Goal: Book appointment/travel/reservation

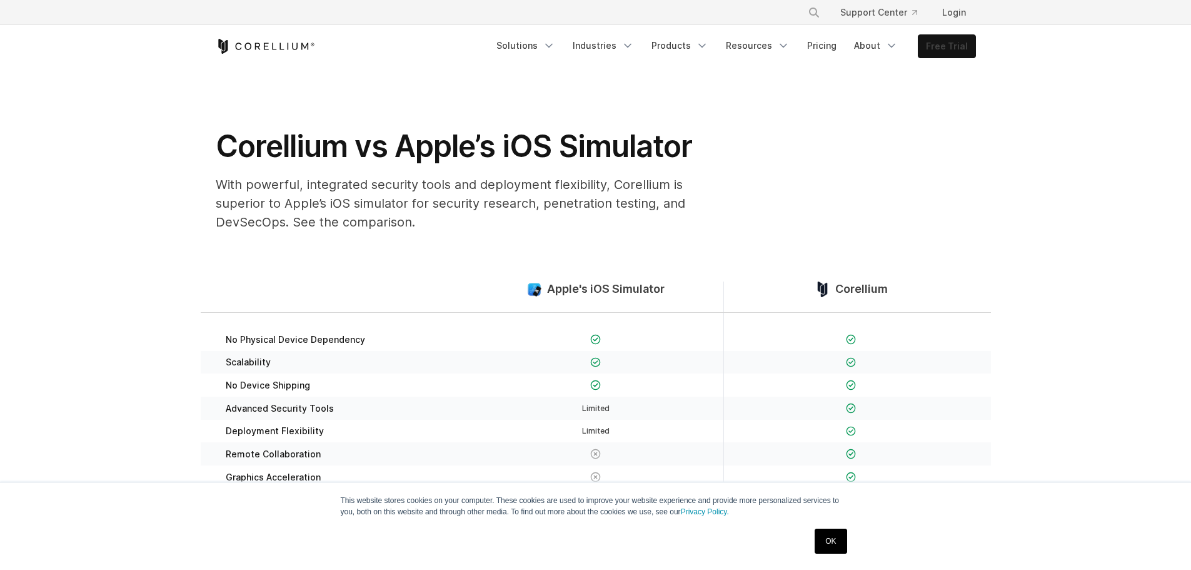
click at [950, 48] on link "Free Trial" at bounding box center [947, 46] width 57 height 23
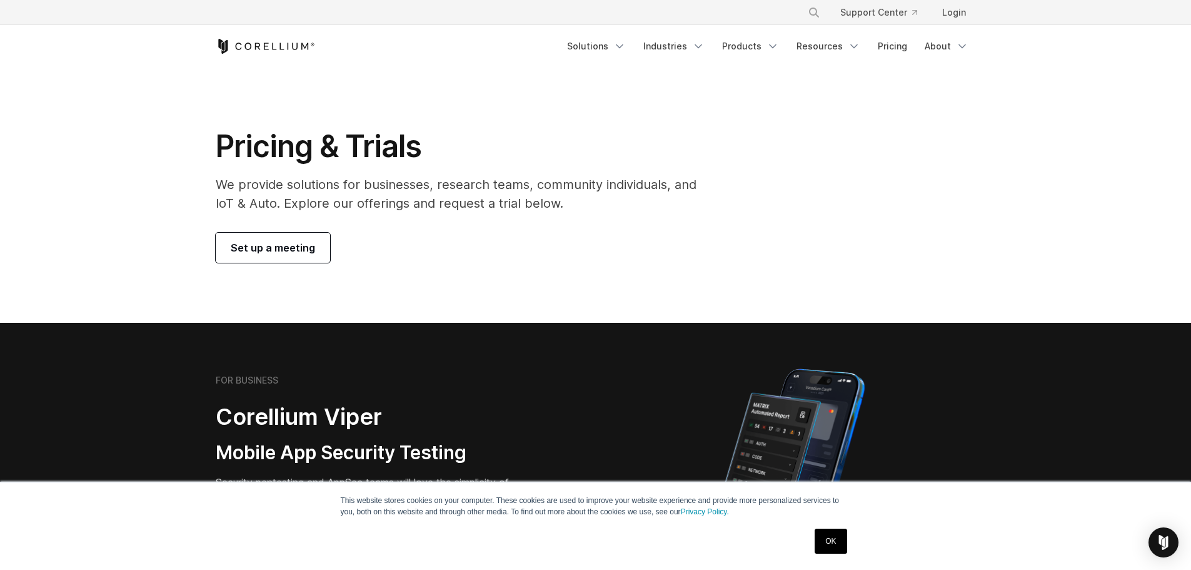
click at [301, 243] on span "Set up a meeting" at bounding box center [273, 247] width 84 height 15
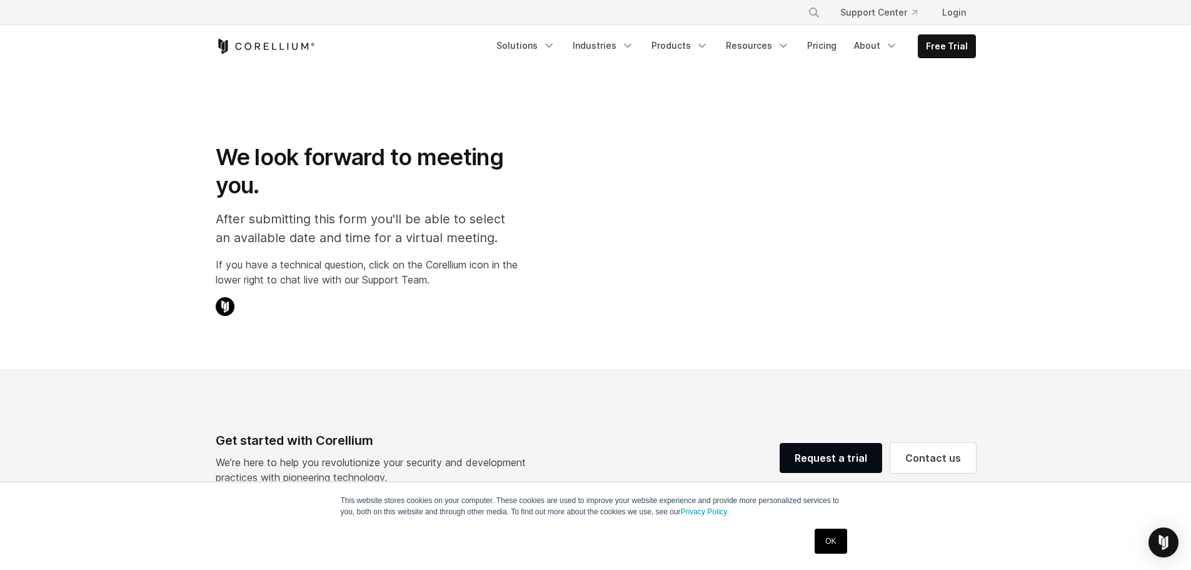
select select "**"
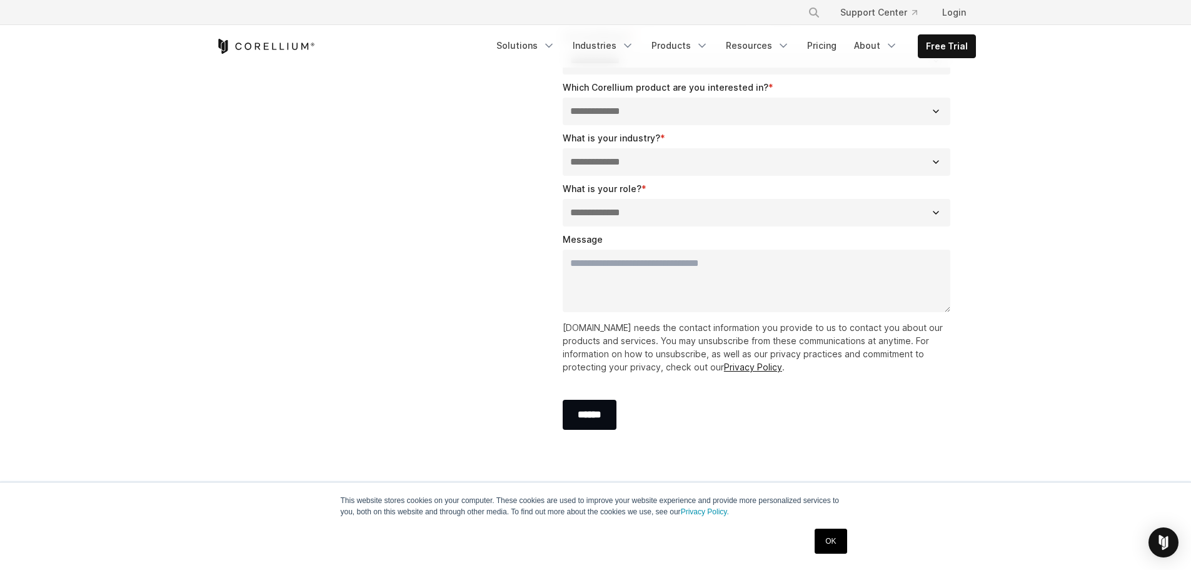
scroll to position [313, 0]
